Goal: Task Accomplishment & Management: Manage account settings

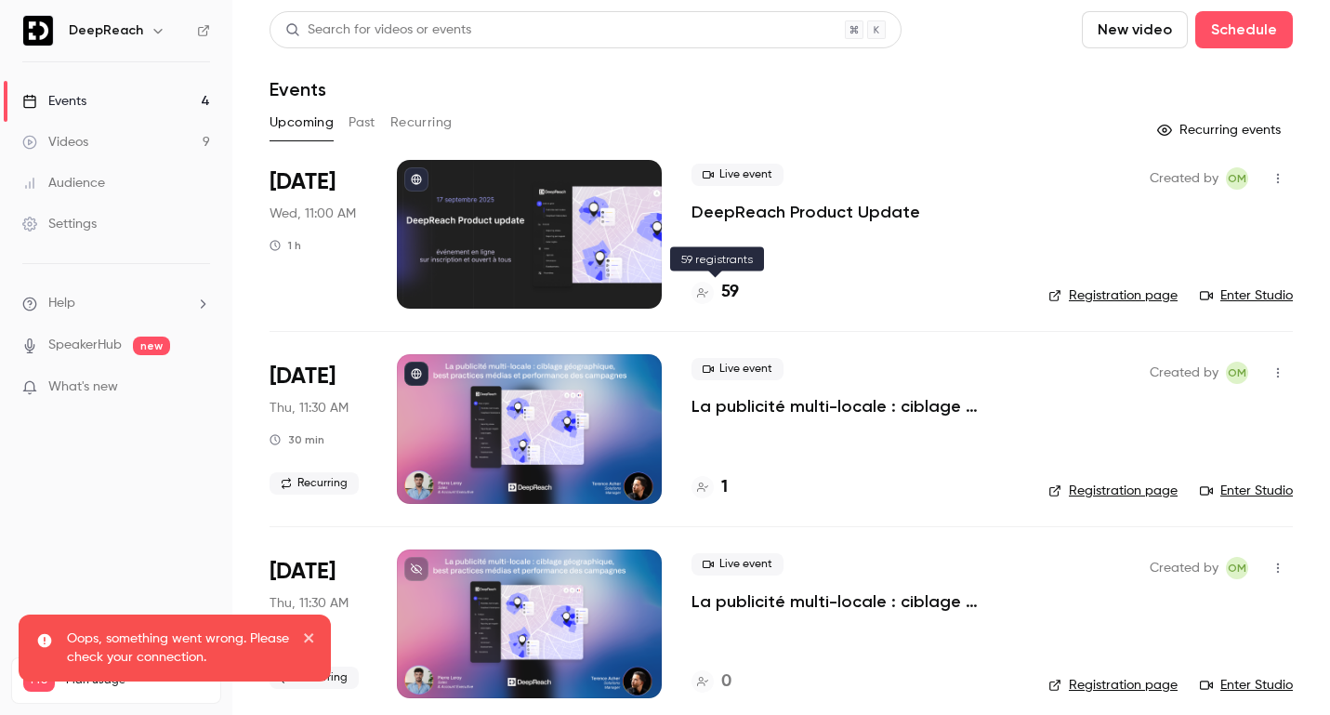
click at [726, 290] on h4 "59" at bounding box center [730, 292] width 18 height 25
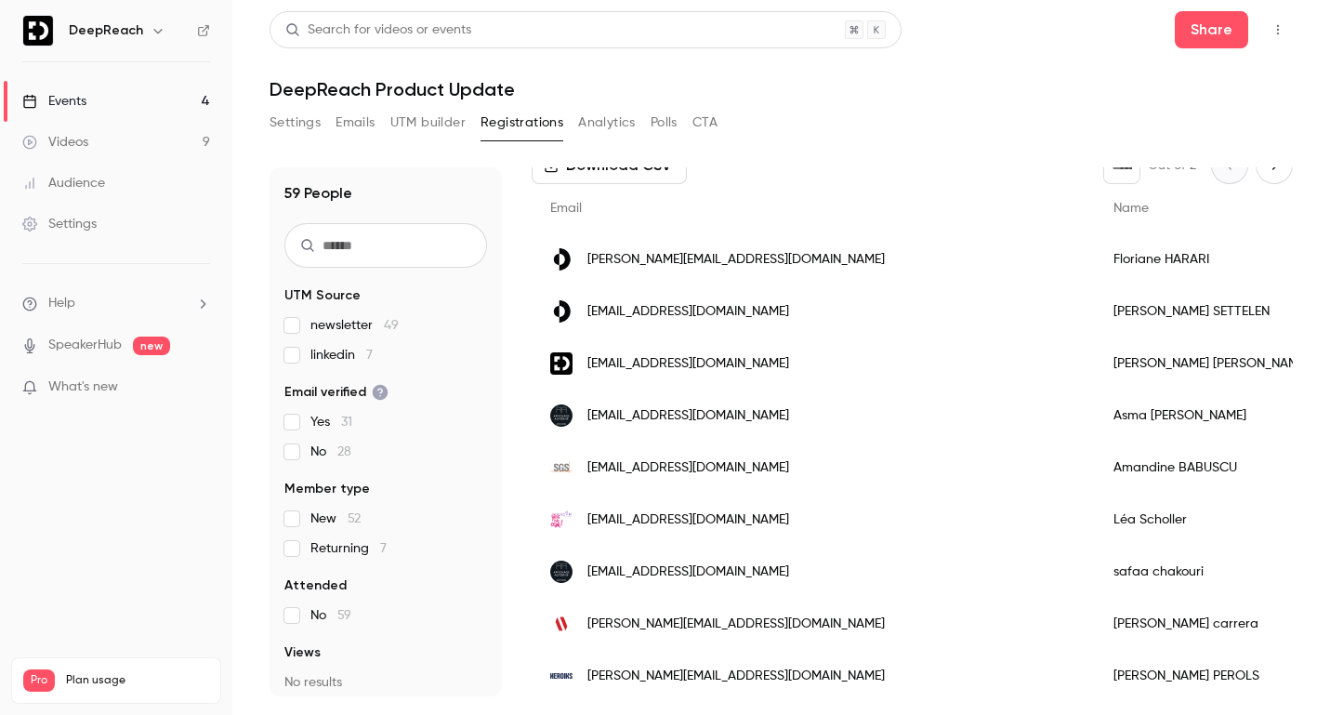
scroll to position [113, 0]
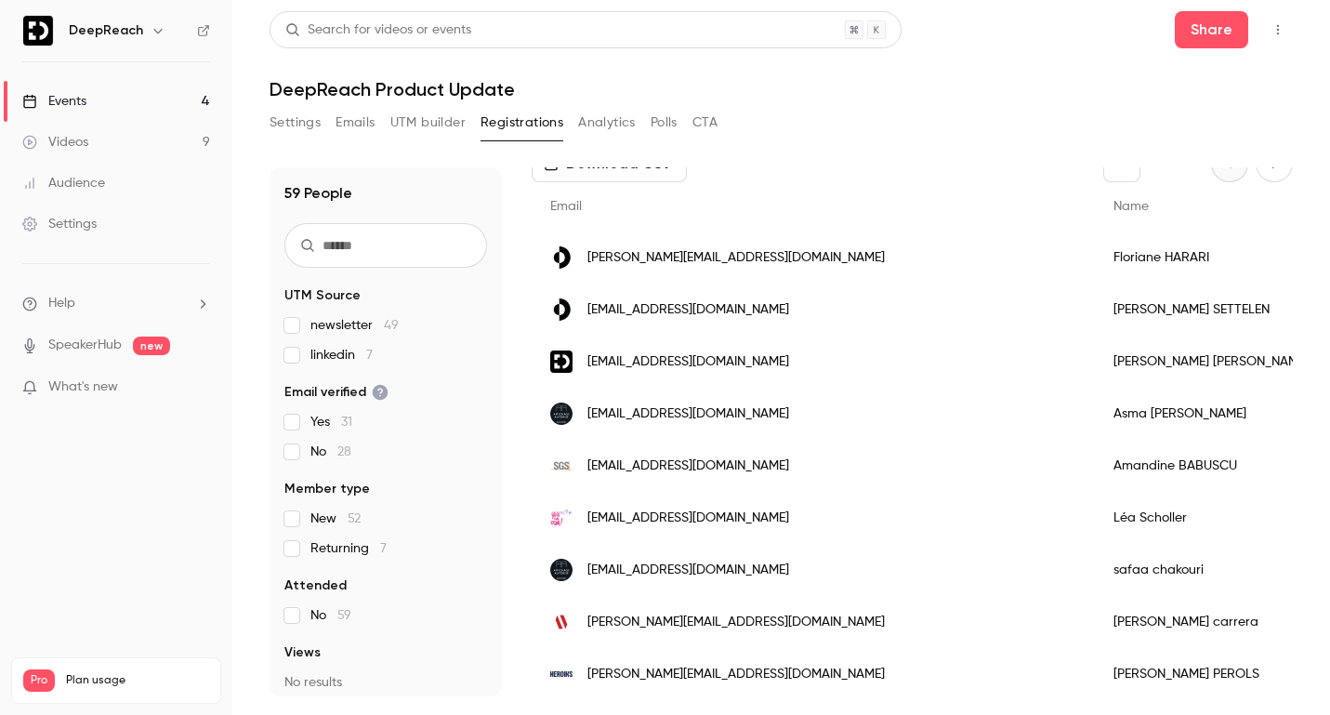
drag, startPoint x: 1053, startPoint y: 177, endPoint x: 1118, endPoint y: 128, distance: 81.0
click at [1118, 128] on div "Settings Emails UTM builder Registrations Analytics Polls CTA" at bounding box center [780, 126] width 1023 height 37
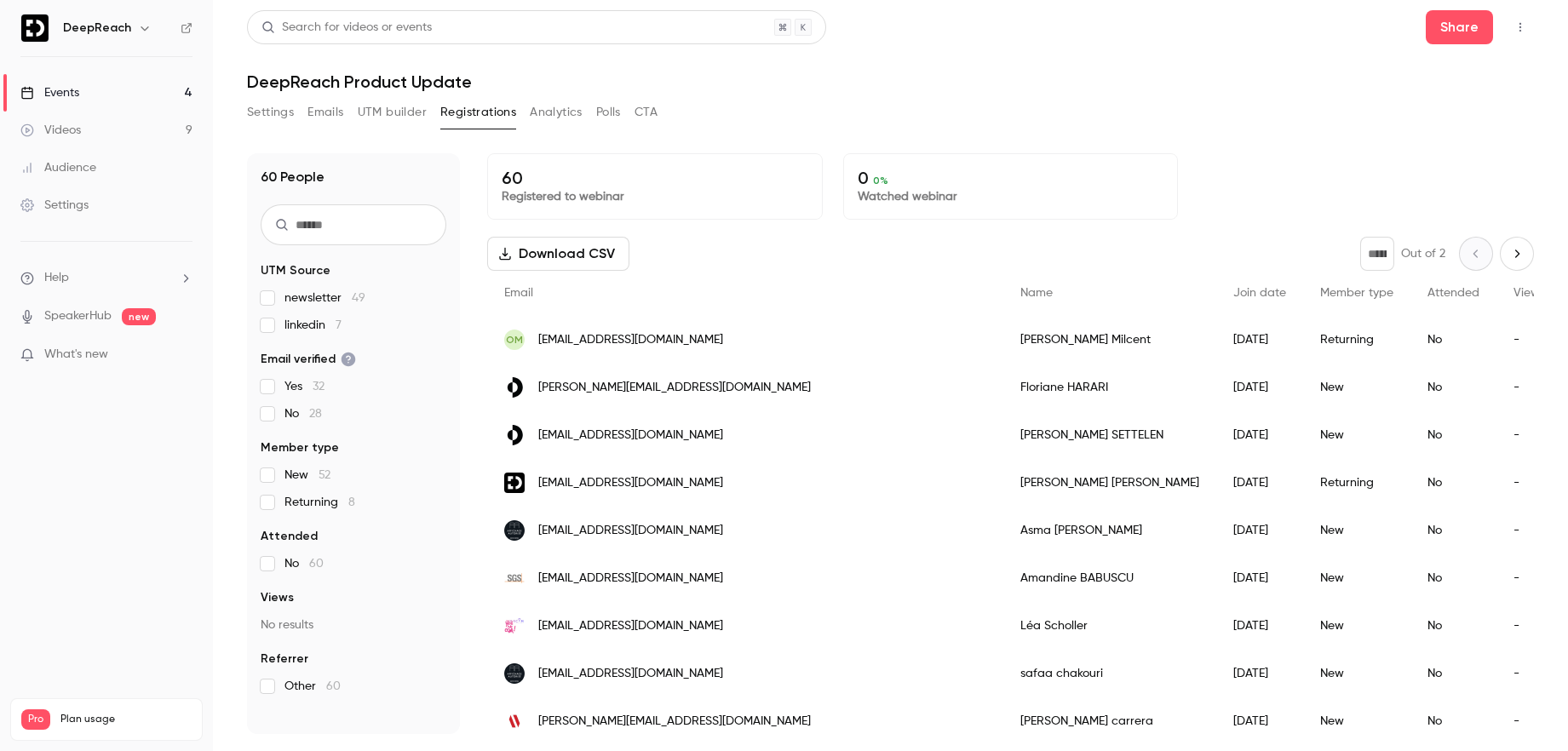
click at [700, 338] on div "OM omilcent@gmail.com" at bounding box center [745, 340] width 516 height 48
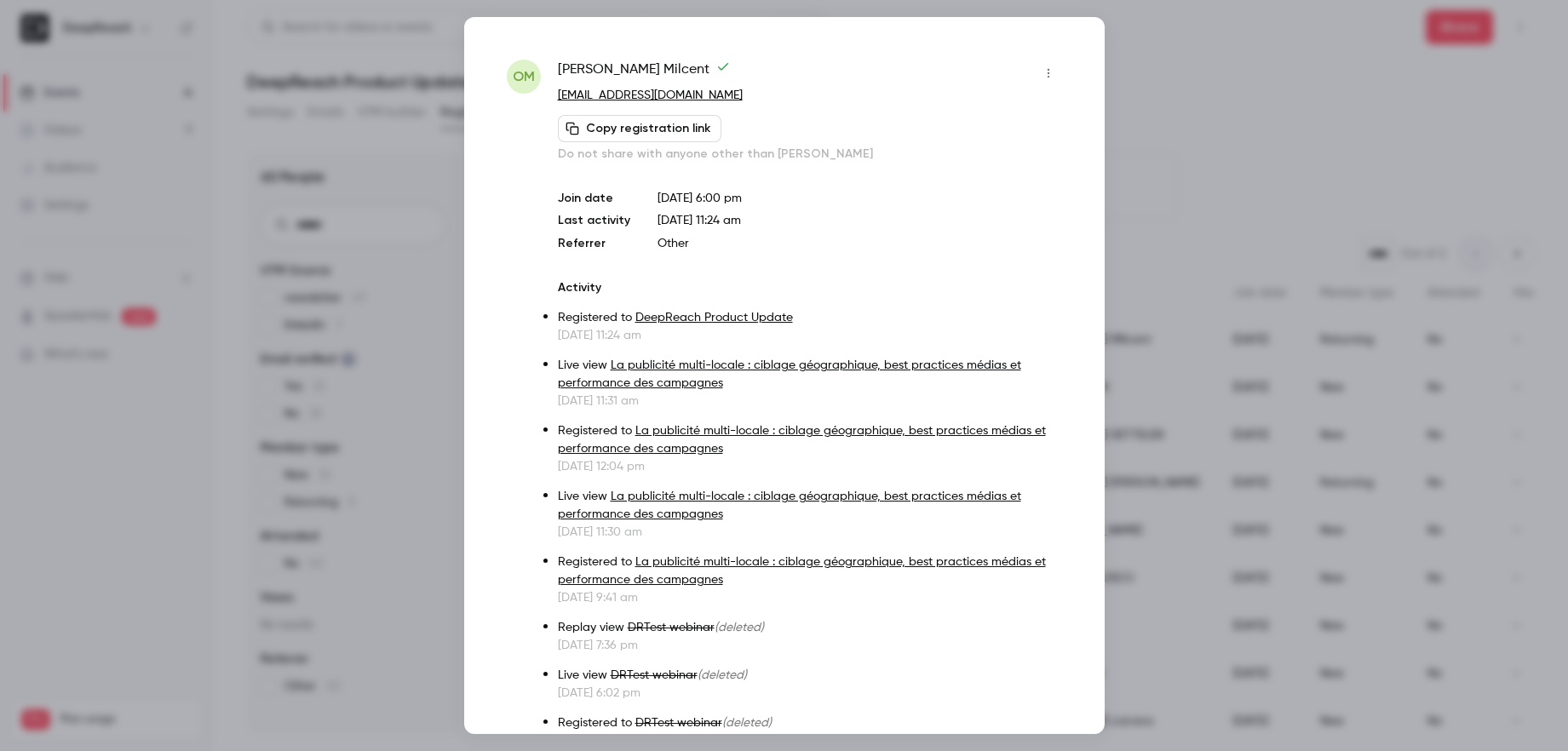
click at [1047, 78] on icon "button" at bounding box center [1047, 72] width 14 height 12
click at [971, 156] on div "Remove registration" at bounding box center [982, 160] width 129 height 17
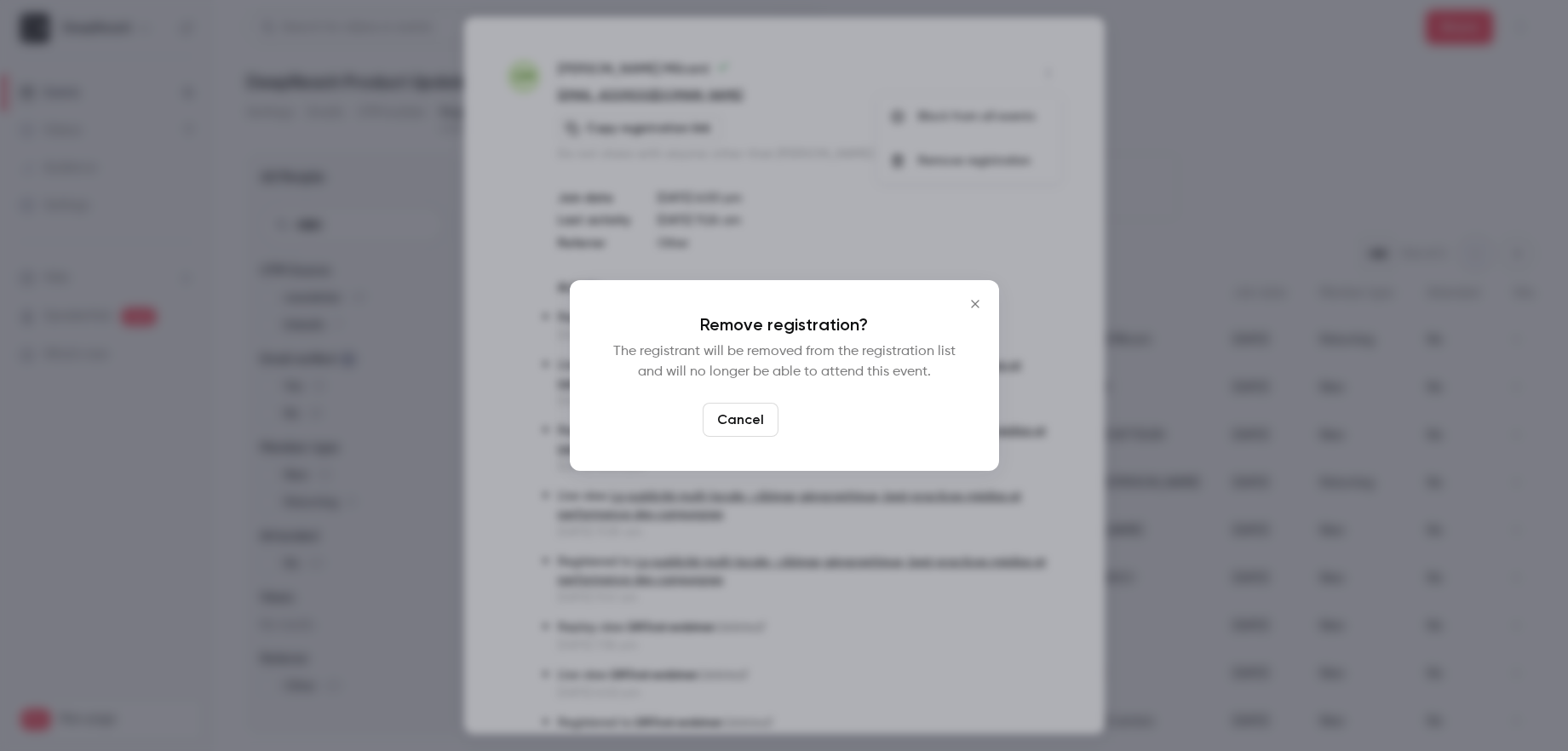
click at [825, 420] on button "Confirm" at bounding box center [825, 419] width 80 height 34
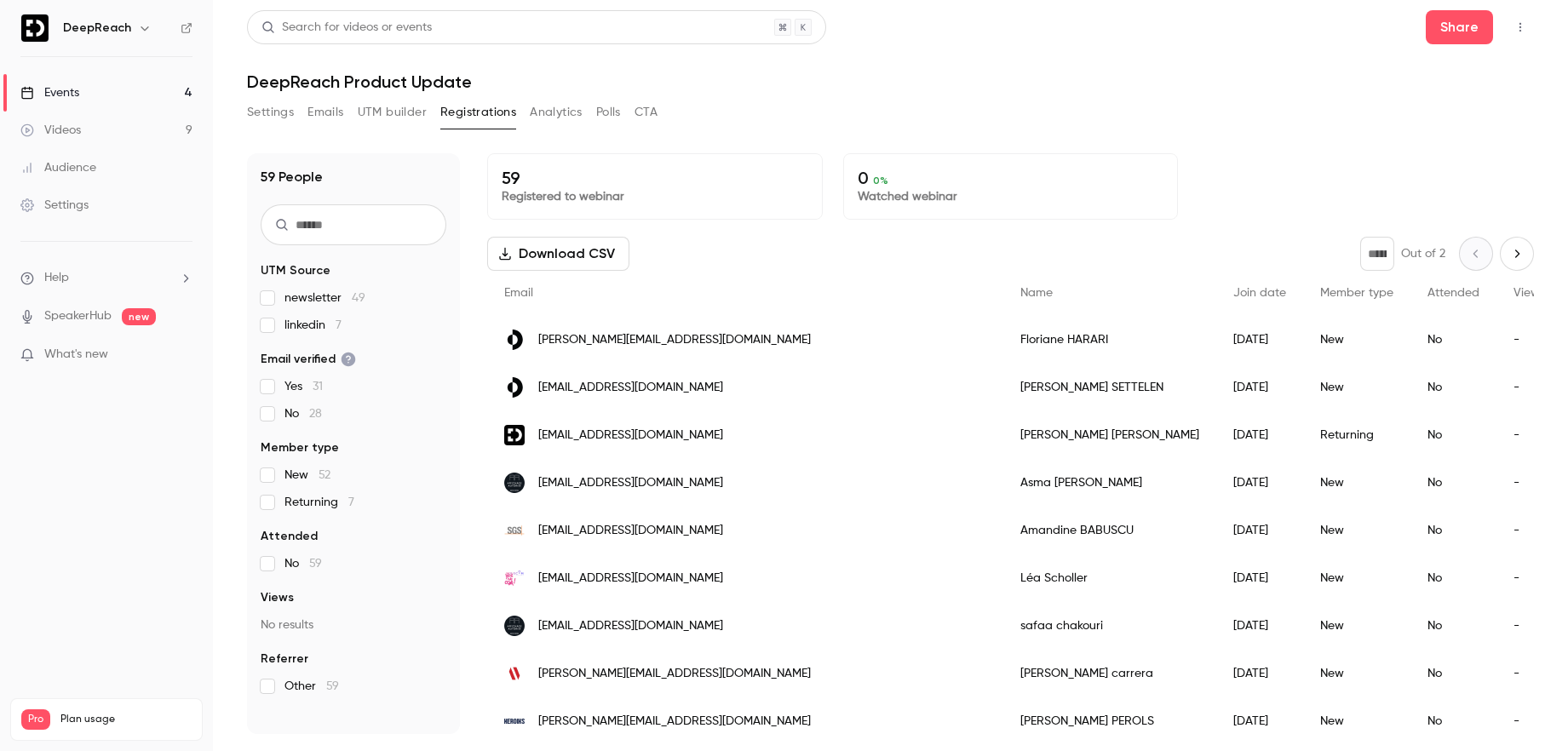
click at [1515, 29] on icon "button" at bounding box center [1519, 27] width 14 height 12
click at [1474, 113] on div "Enter Studio" at bounding box center [1453, 114] width 135 height 17
